Goal: Task Accomplishment & Management: Manage account settings

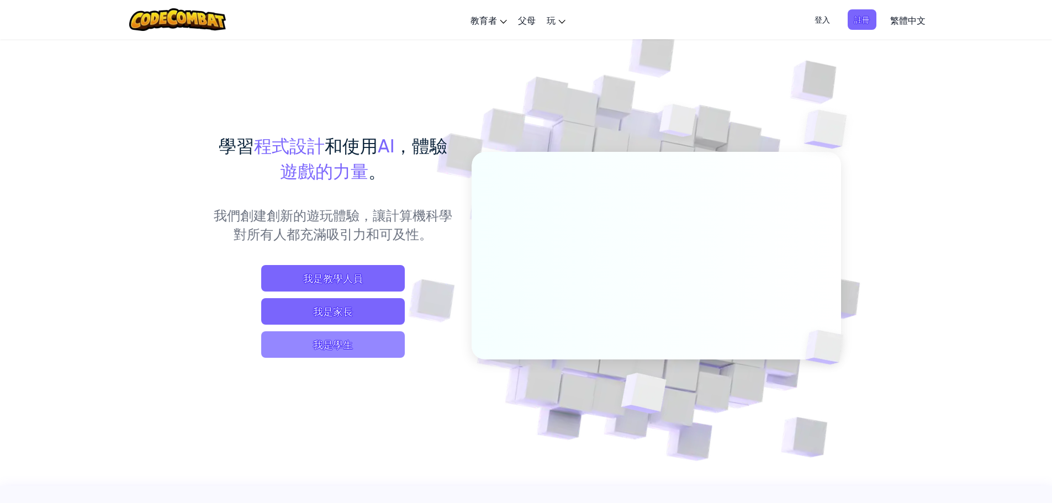
click at [379, 336] on span "我是學生" at bounding box center [333, 344] width 144 height 27
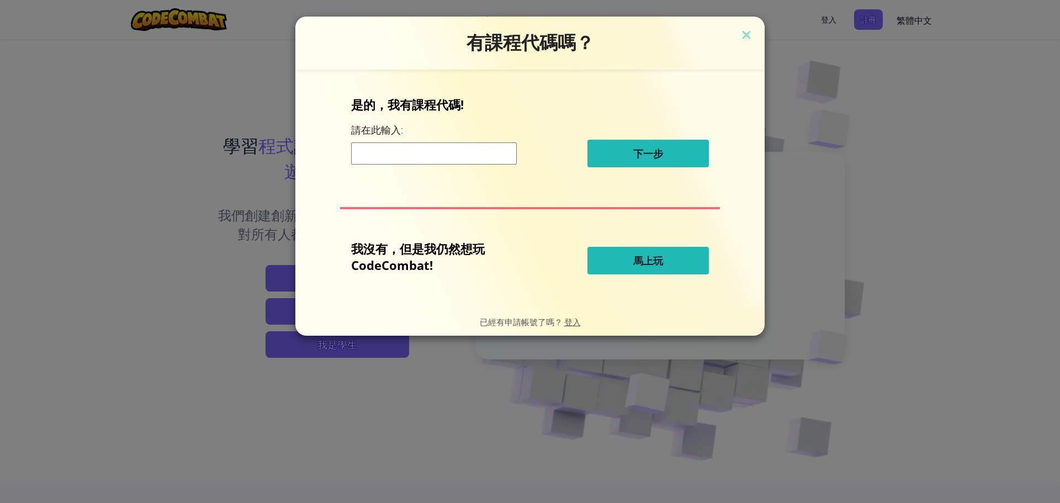
click at [755, 38] on h3 "有課程代碼嗎？" at bounding box center [530, 42] width 453 height 23
click at [742, 34] on img at bounding box center [746, 36] width 14 height 17
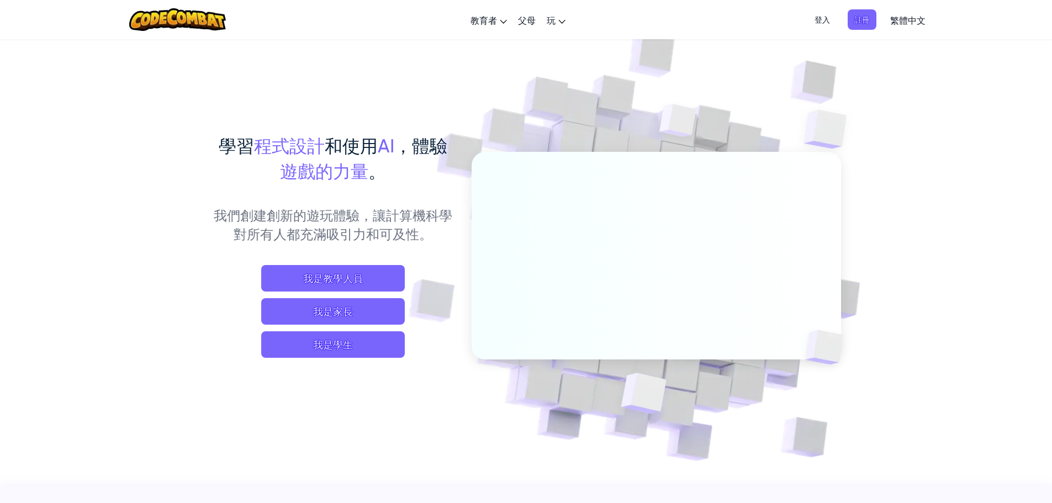
click at [821, 14] on span "登入" at bounding box center [822, 19] width 29 height 20
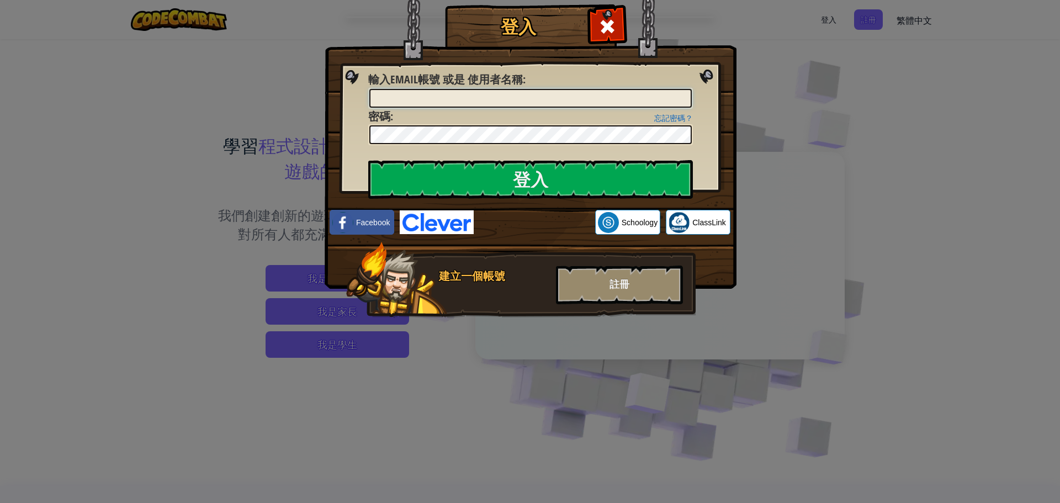
click at [442, 98] on input "輸入Email帳號 或是 使用者名稱 :" at bounding box center [530, 98] width 322 height 19
type input "[EMAIL_ADDRESS][DOMAIN_NAME]"
drag, startPoint x: 447, startPoint y: 181, endPoint x: 439, endPoint y: 175, distance: 10.3
click at [446, 181] on input "登入" at bounding box center [530, 179] width 325 height 39
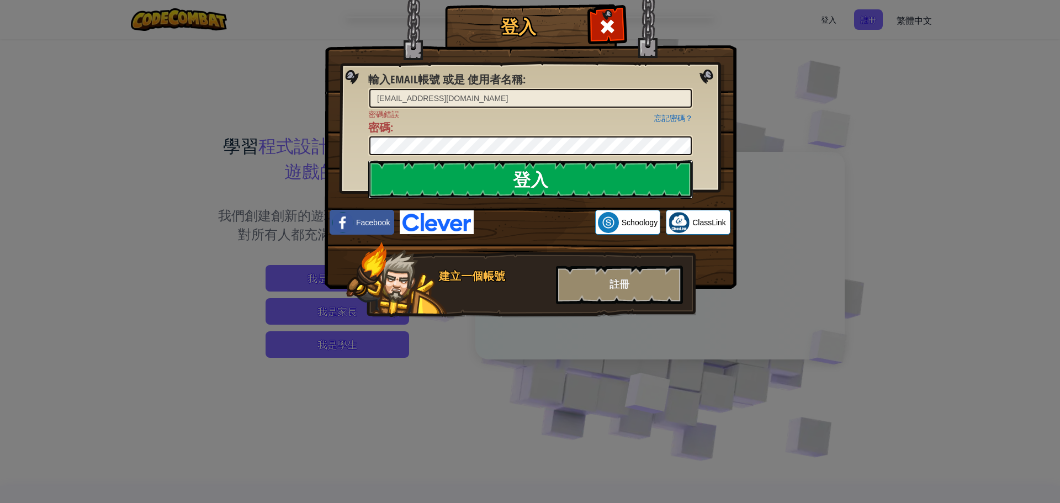
click at [444, 172] on input "登入" at bounding box center [530, 179] width 325 height 39
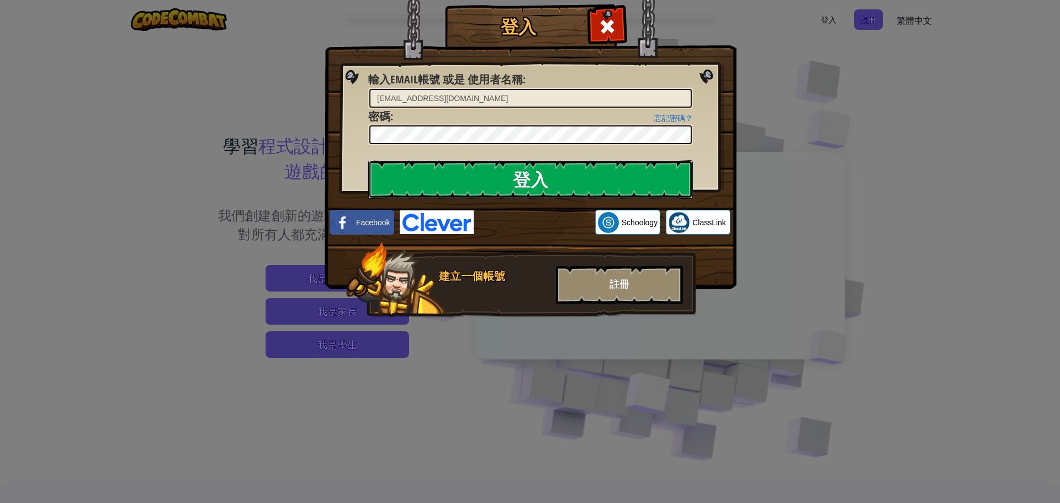
click at [444, 172] on input "登入" at bounding box center [530, 179] width 325 height 39
click at [442, 172] on input "登入" at bounding box center [530, 179] width 325 height 39
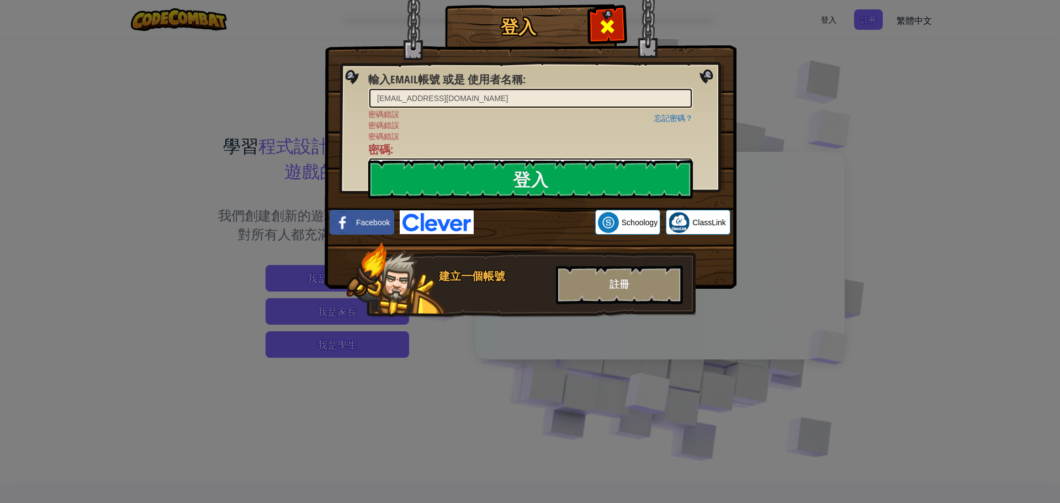
click at [607, 24] on span at bounding box center [608, 27] width 18 height 18
